Goal: Information Seeking & Learning: Understand process/instructions

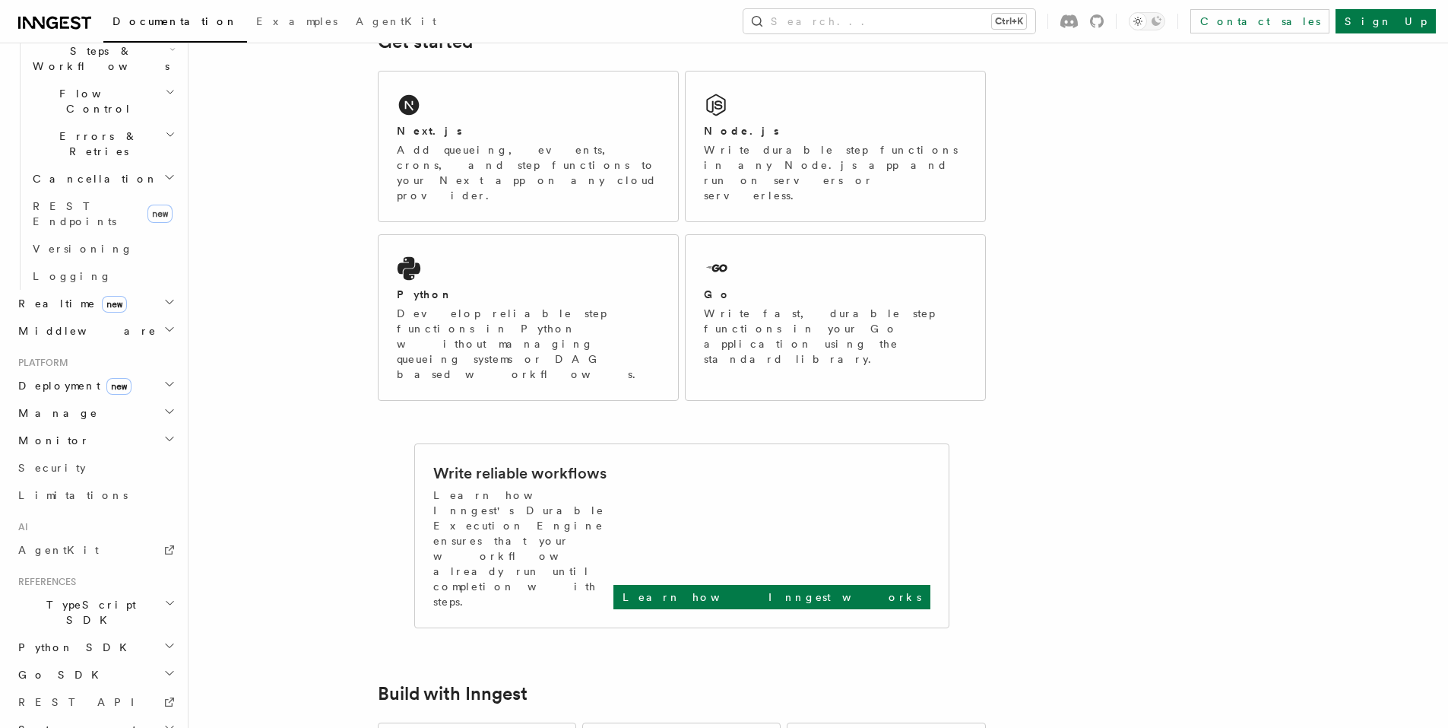
scroll to position [304, 0]
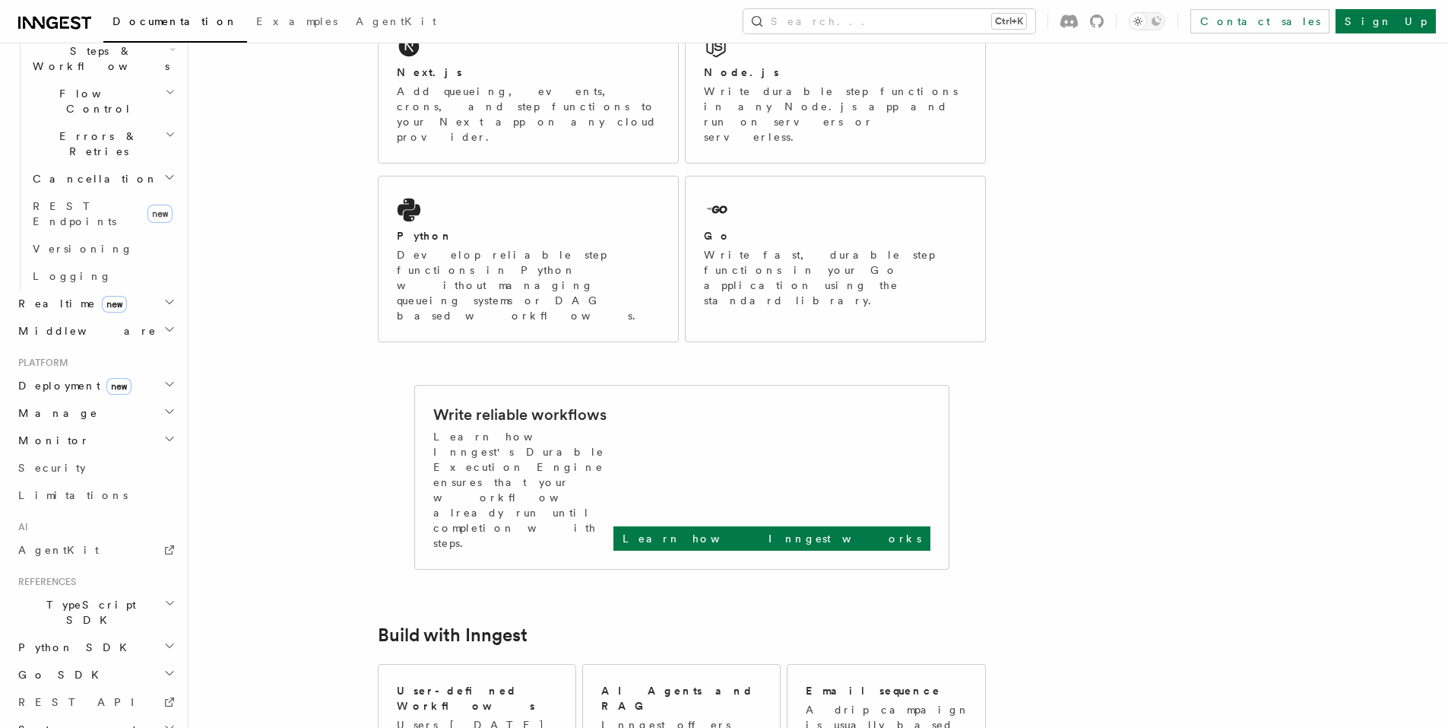
click at [53, 433] on span "Monitor" at bounding box center [51, 440] width 78 height 15
click at [75, 378] on span "Deployment new" at bounding box center [71, 385] width 119 height 15
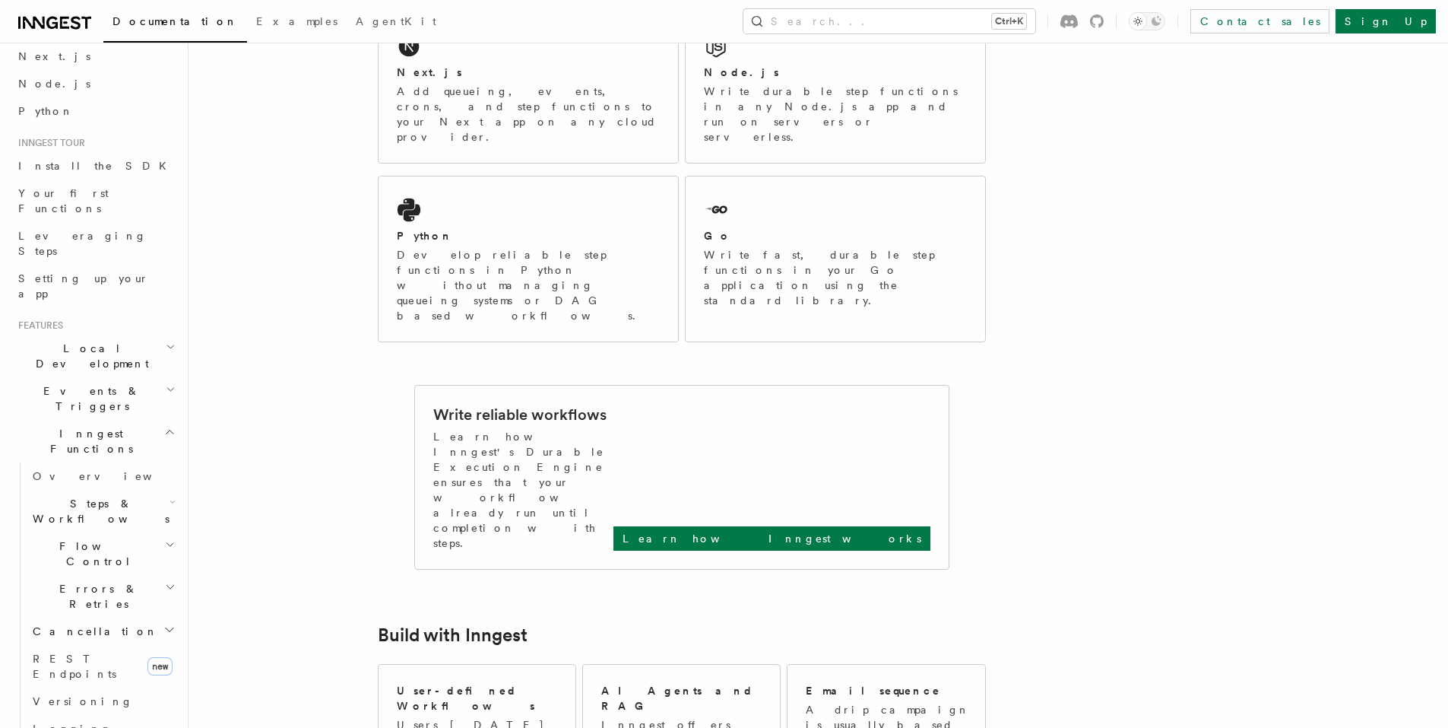
scroll to position [0, 0]
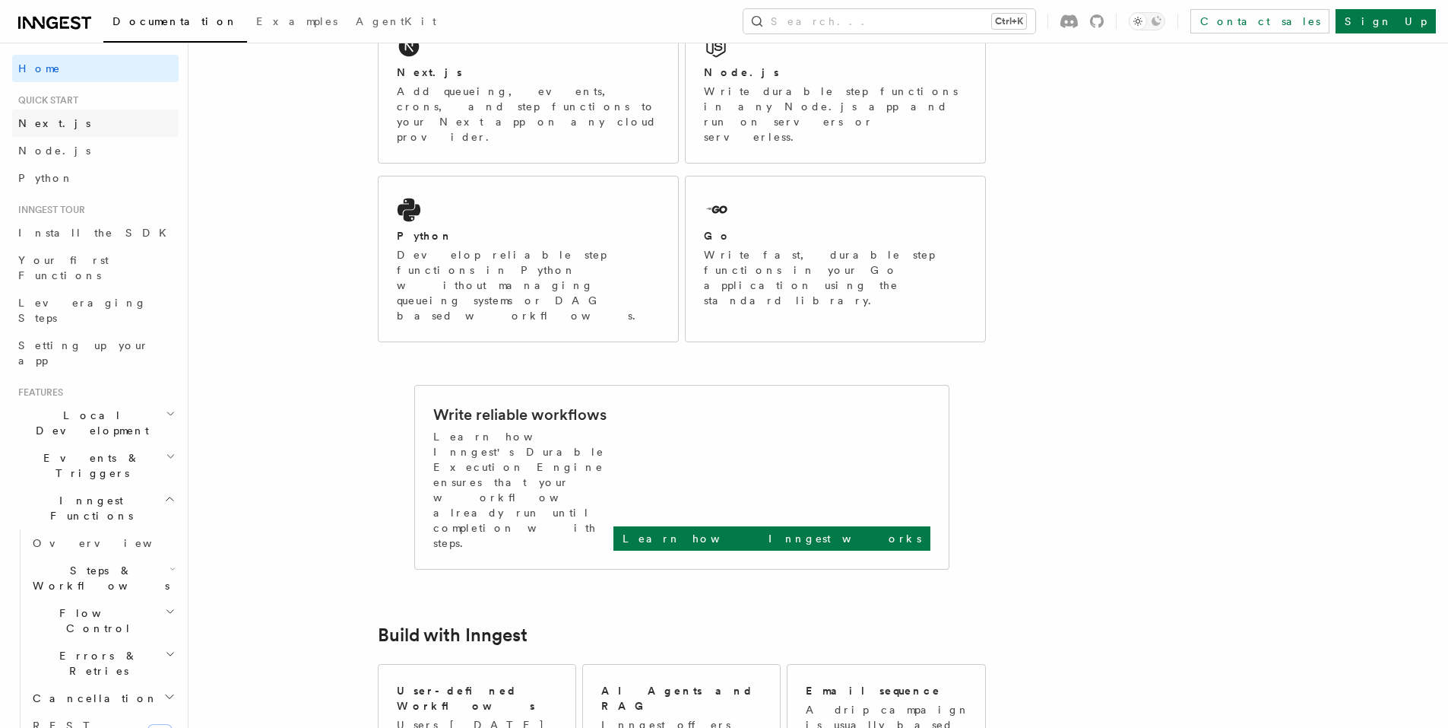
click at [67, 119] on link "Next.js" at bounding box center [95, 122] width 166 height 27
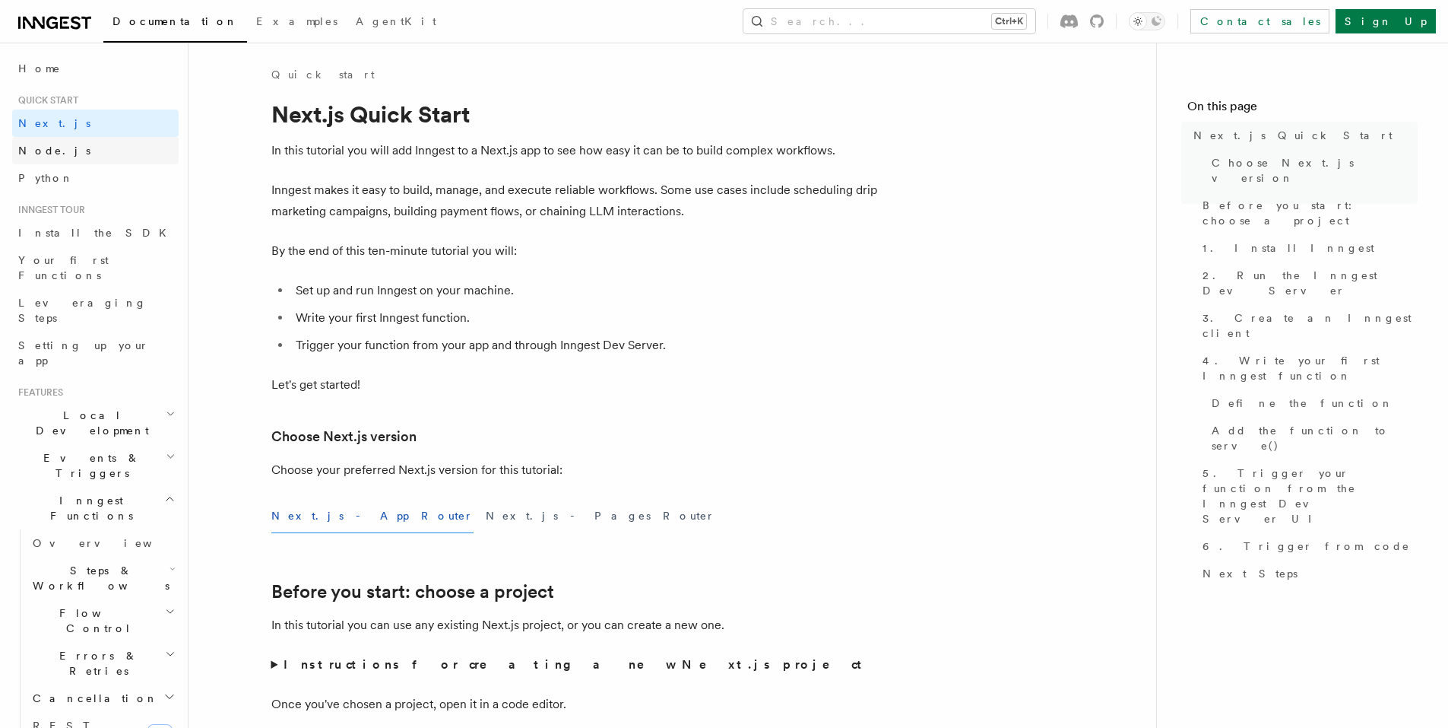
click at [56, 152] on link "Node.js" at bounding box center [95, 150] width 166 height 27
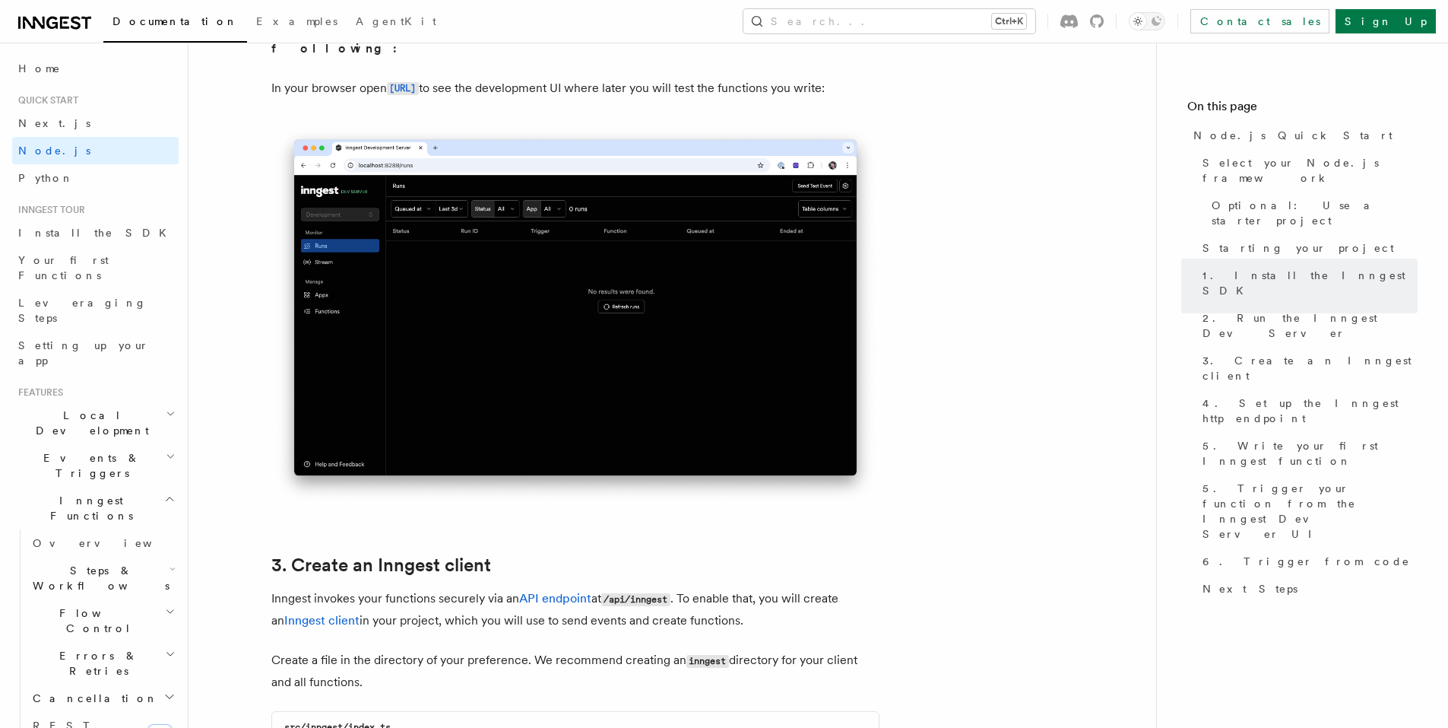
scroll to position [1216, 0]
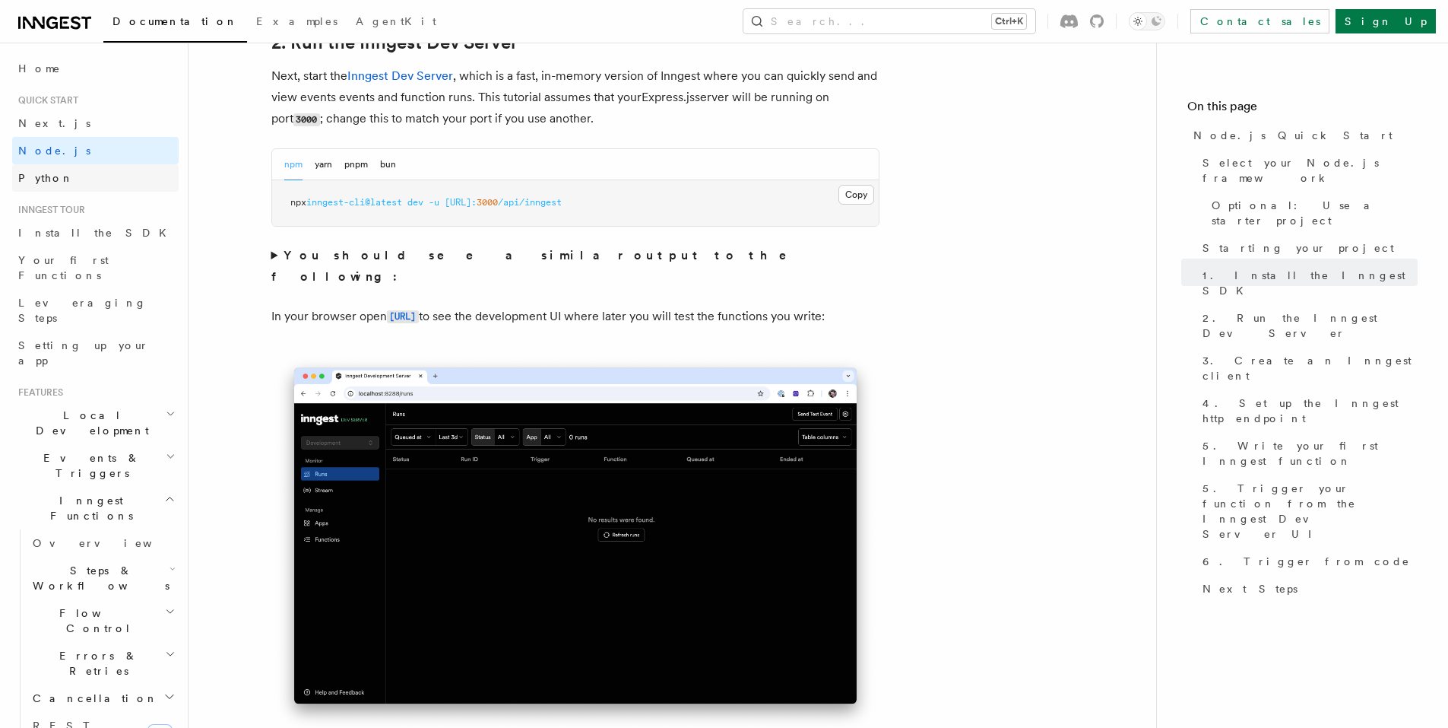
click at [67, 171] on link "Python" at bounding box center [95, 177] width 166 height 27
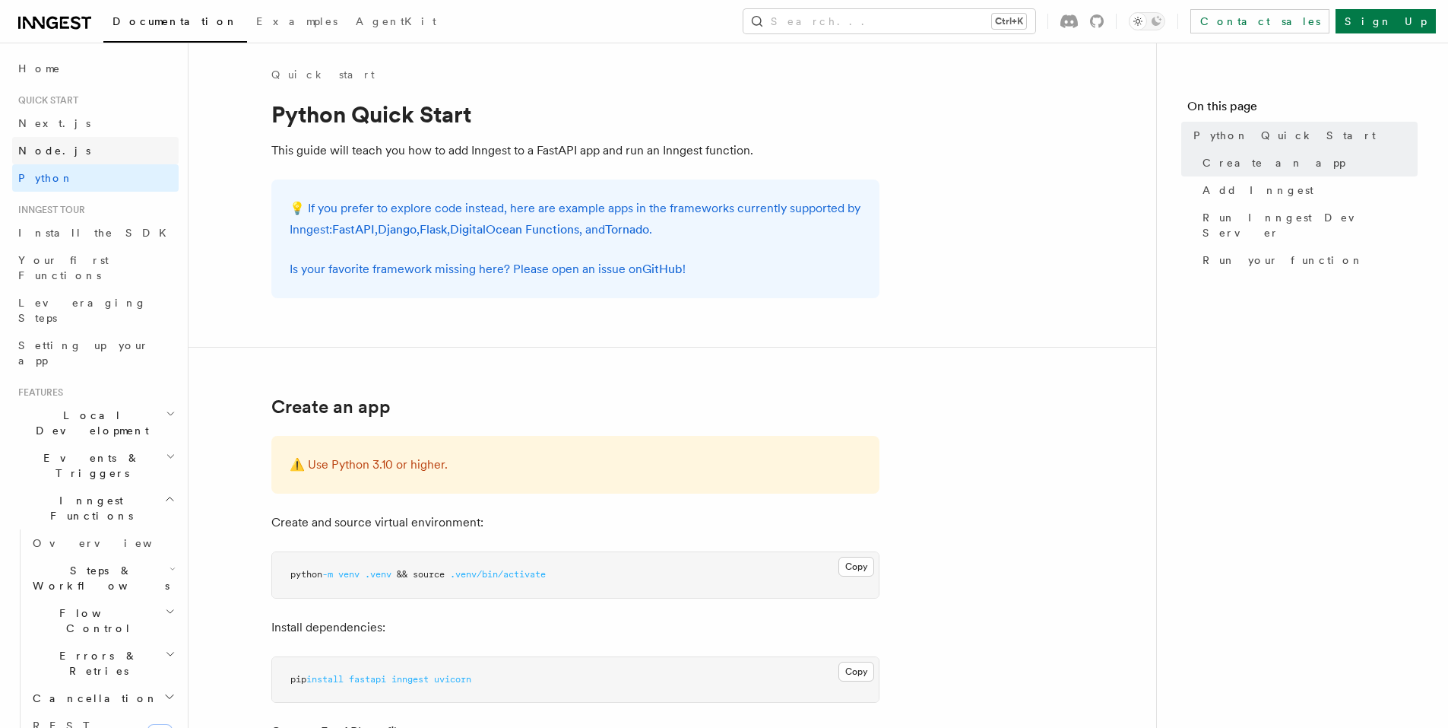
click at [68, 150] on link "Node.js" at bounding box center [95, 150] width 166 height 27
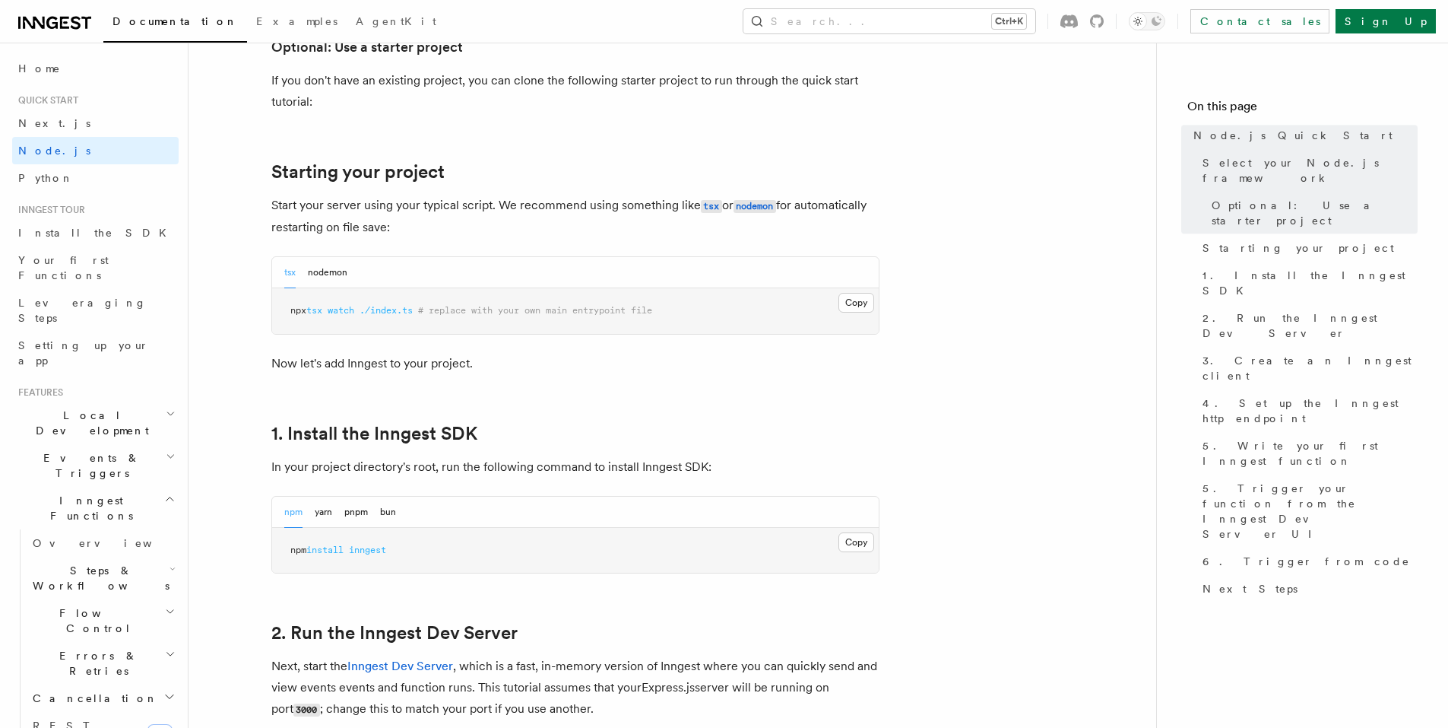
scroll to position [760, 0]
